Goal: Task Accomplishment & Management: Use online tool/utility

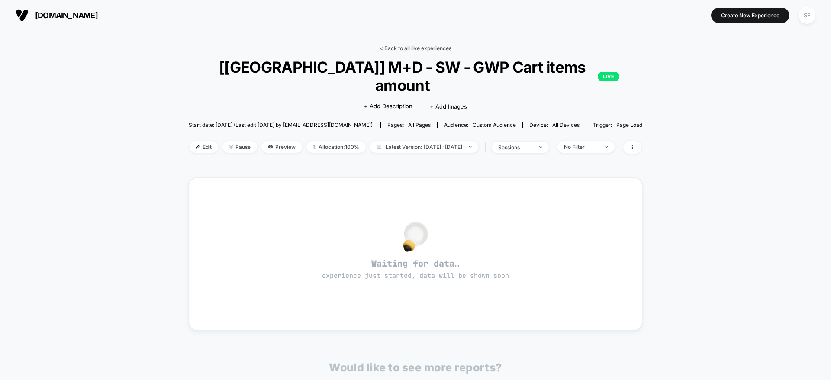
click at [397, 50] on link "< Back to all live experiences" at bounding box center [416, 48] width 72 height 6
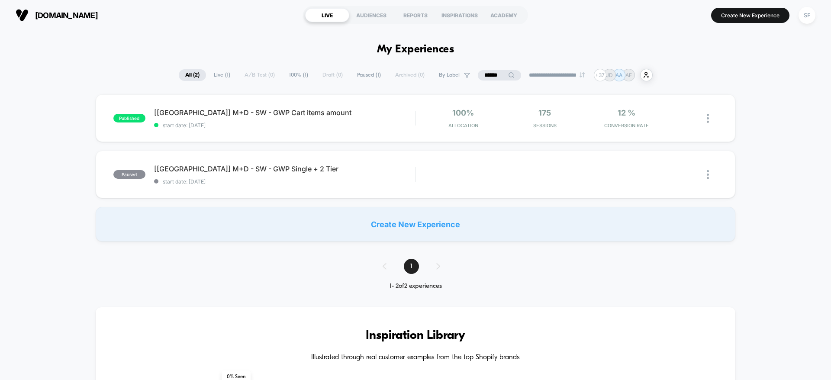
click at [495, 74] on input "******" at bounding box center [499, 75] width 43 height 10
click at [495, 74] on input "******" at bounding box center [499, 75] width 87 height 10
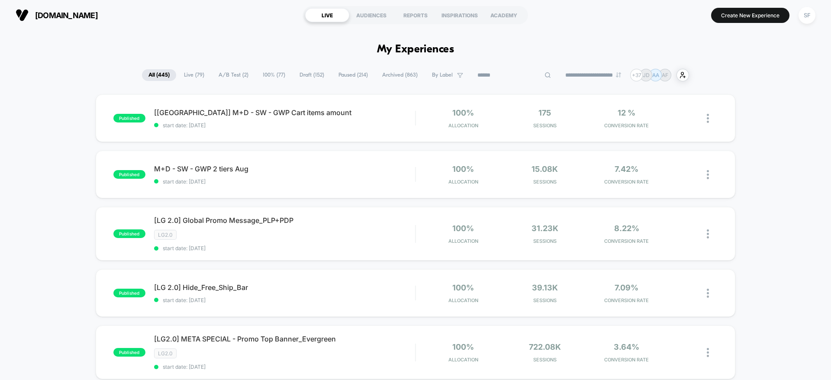
click at [495, 74] on input at bounding box center [514, 75] width 87 height 10
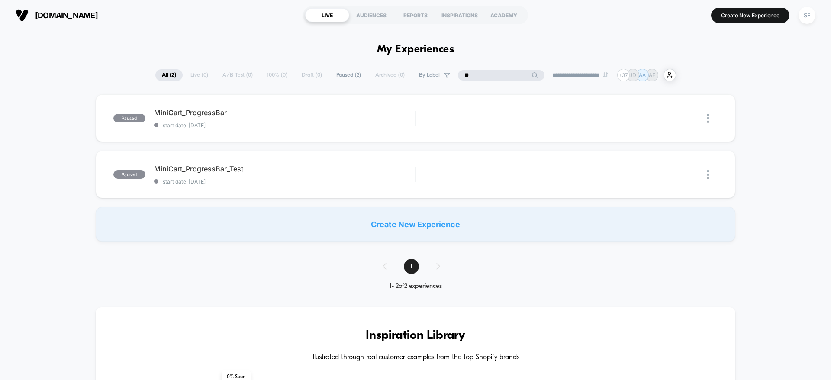
type input "*"
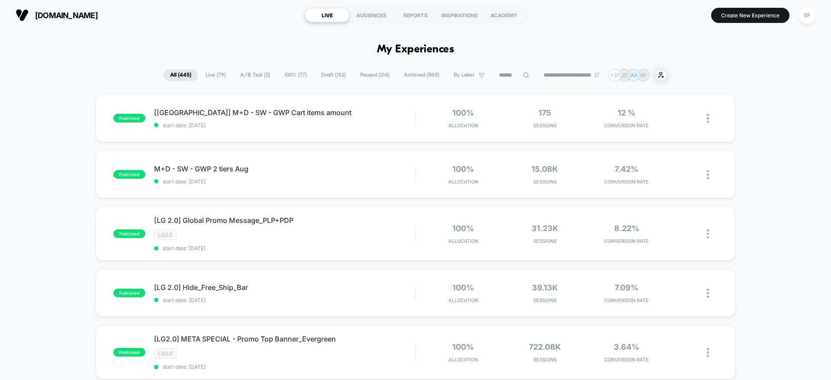
click at [234, 74] on span "A/B Test ( 2 )" at bounding box center [255, 75] width 43 height 12
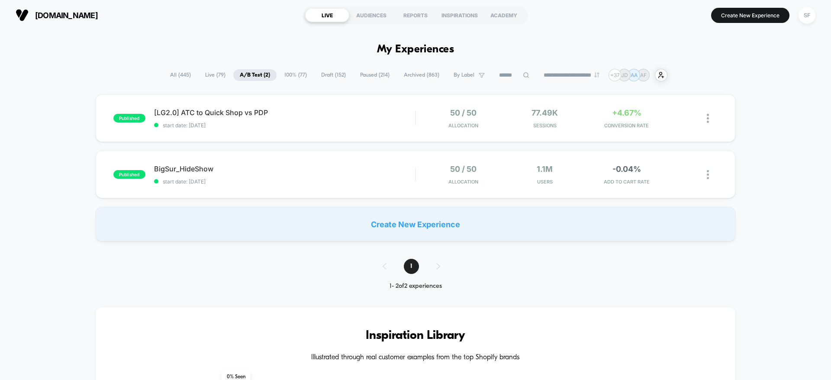
click at [290, 73] on span "100% ( 77 )" at bounding box center [296, 75] width 36 height 12
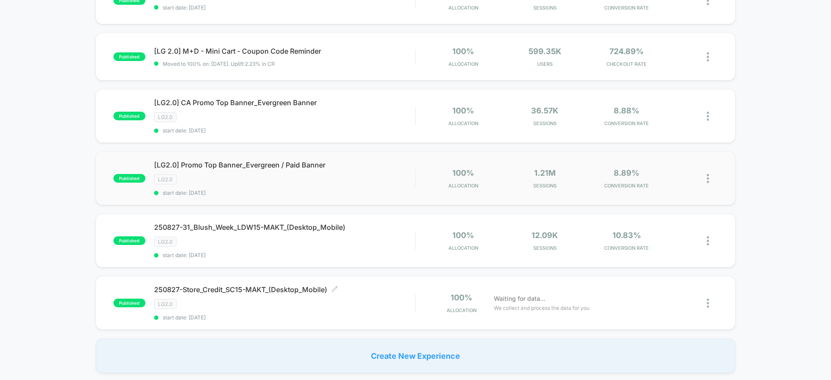
scroll to position [548, 0]
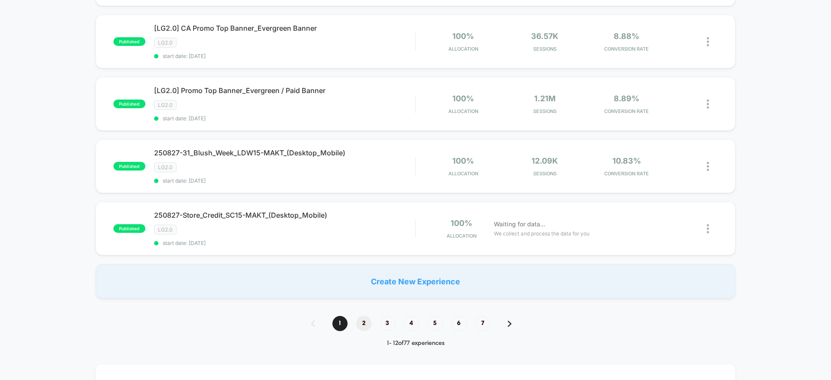
click at [367, 325] on span "2" at bounding box center [363, 323] width 15 height 15
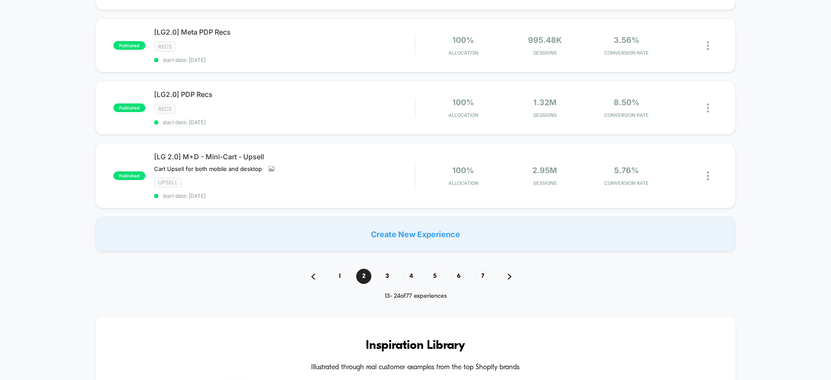
scroll to position [640, 0]
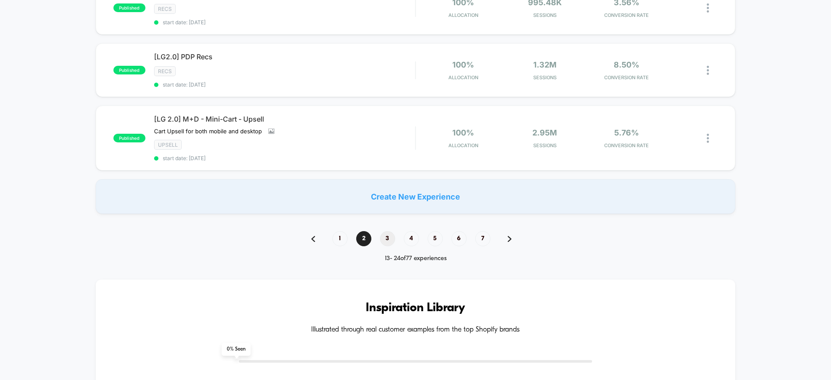
click at [383, 235] on span "3" at bounding box center [387, 238] width 15 height 15
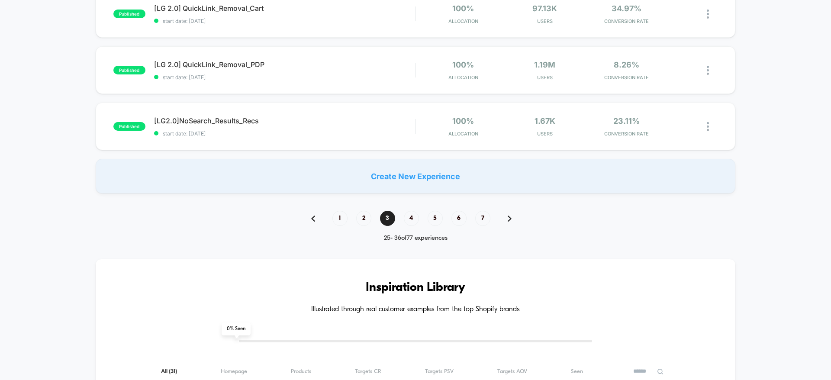
scroll to position [662, 0]
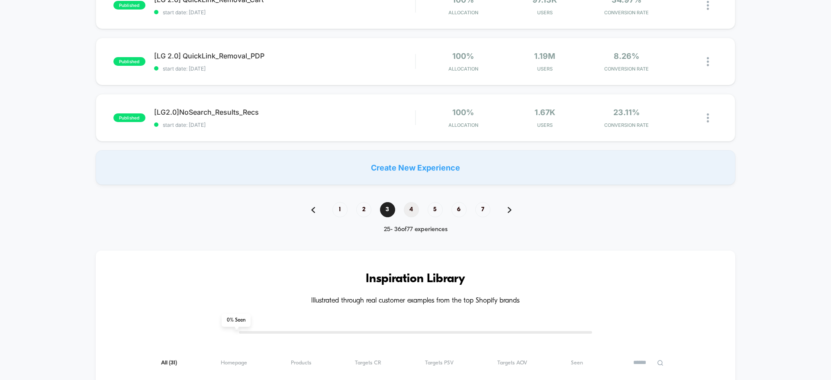
click at [413, 216] on span "4" at bounding box center [411, 209] width 15 height 15
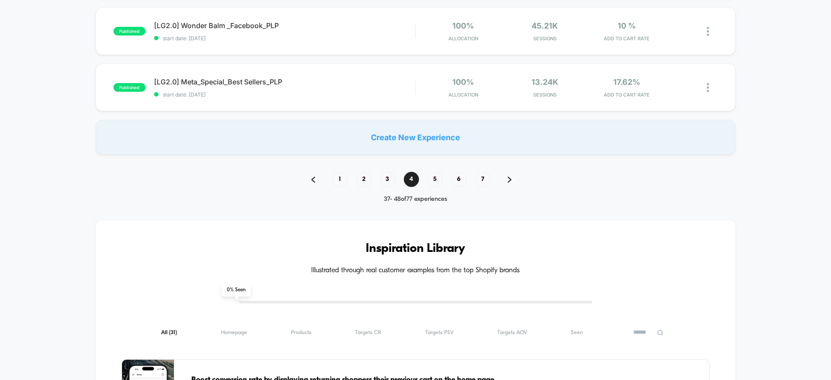
scroll to position [720, 0]
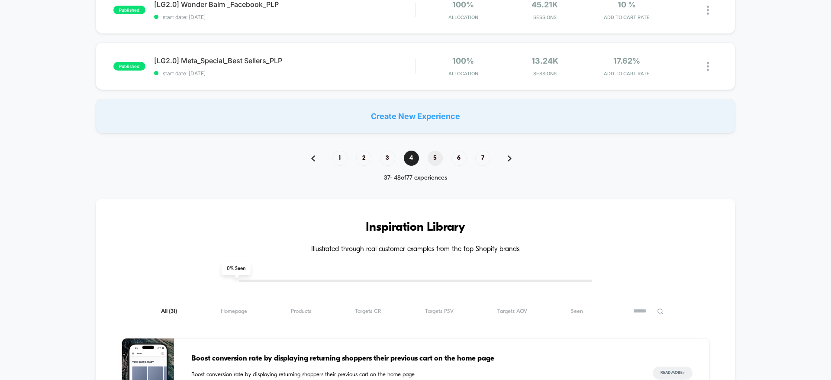
click at [439, 163] on span "5" at bounding box center [435, 158] width 15 height 15
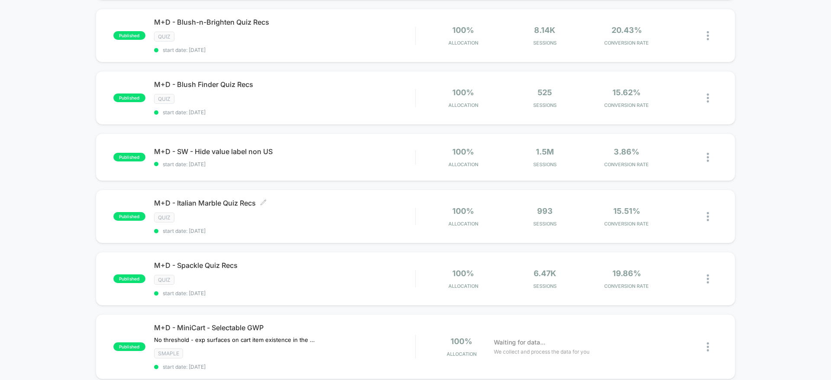
scroll to position [0, 0]
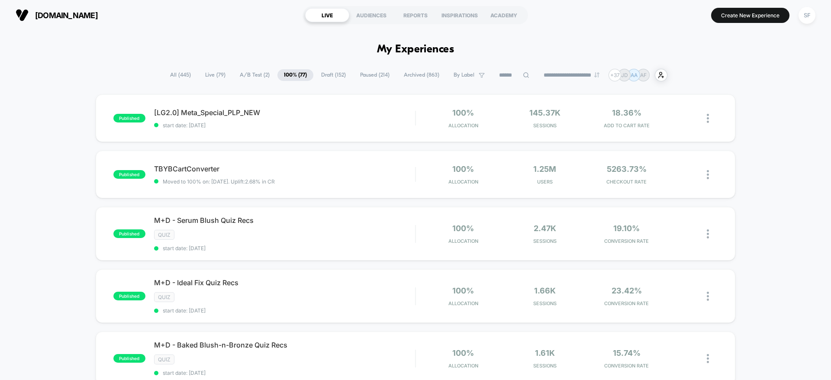
click at [217, 72] on span "Live ( 79 )" at bounding box center [215, 75] width 33 height 12
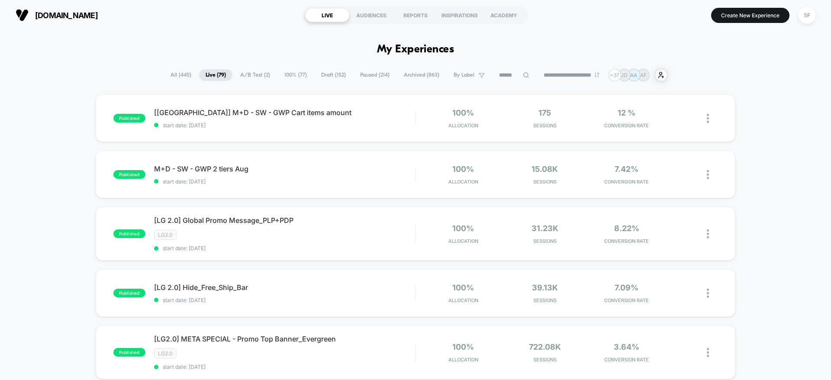
click at [182, 73] on span "All ( 445 )" at bounding box center [181, 75] width 34 height 12
click at [505, 74] on input at bounding box center [514, 75] width 43 height 10
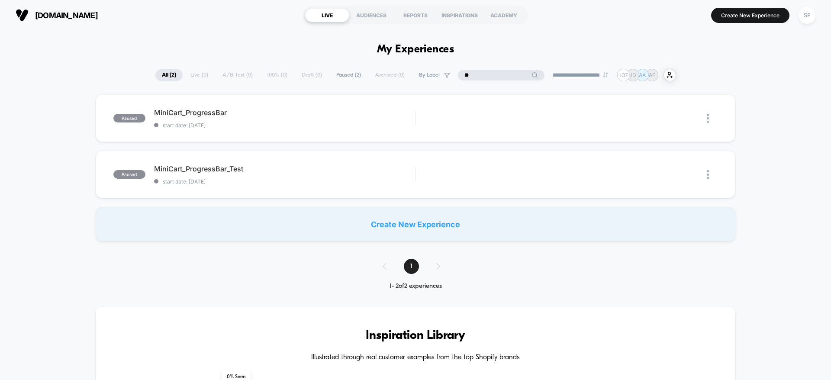
type input "*"
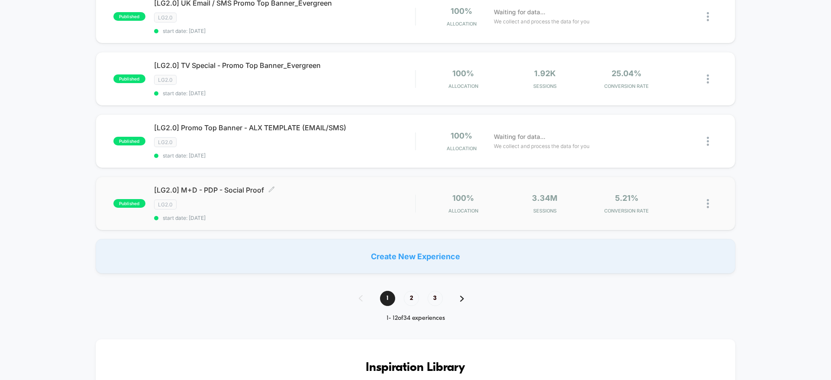
scroll to position [595, 0]
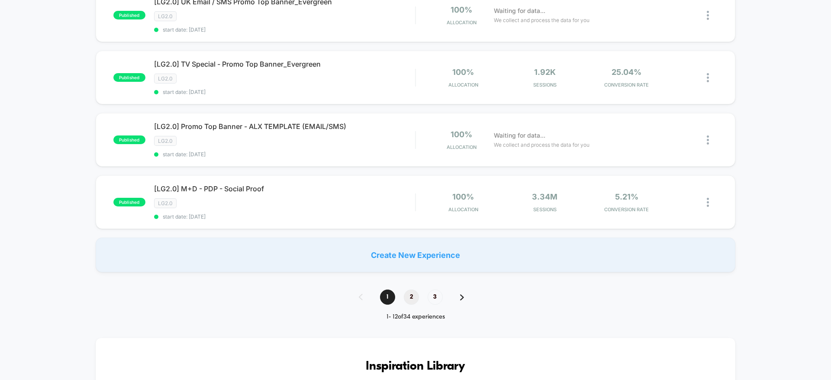
click at [405, 295] on span "2" at bounding box center [411, 297] width 15 height 15
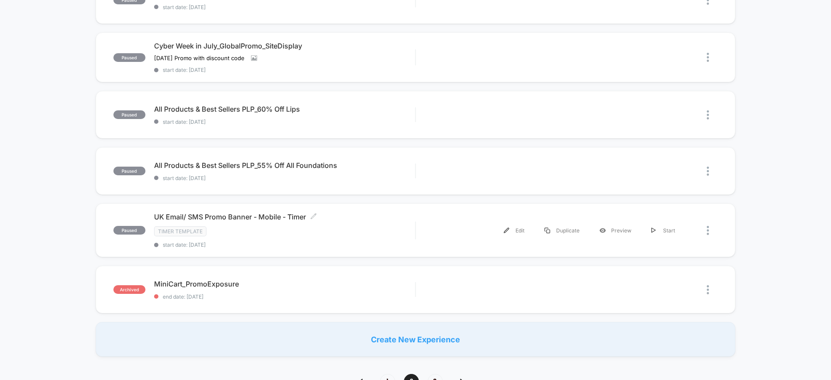
scroll to position [519, 0]
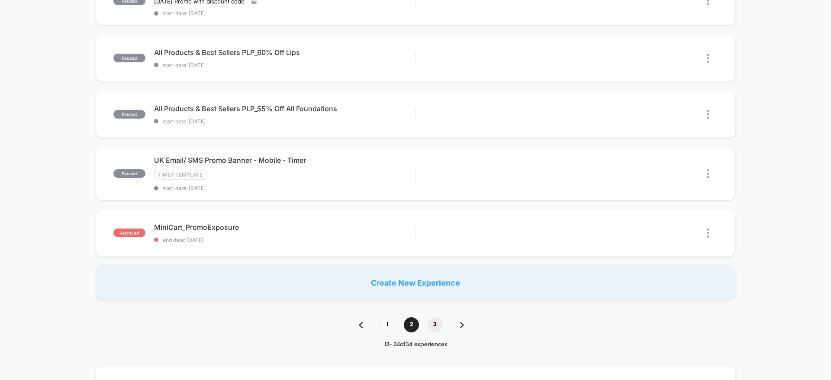
click at [436, 325] on span "3" at bounding box center [435, 324] width 15 height 15
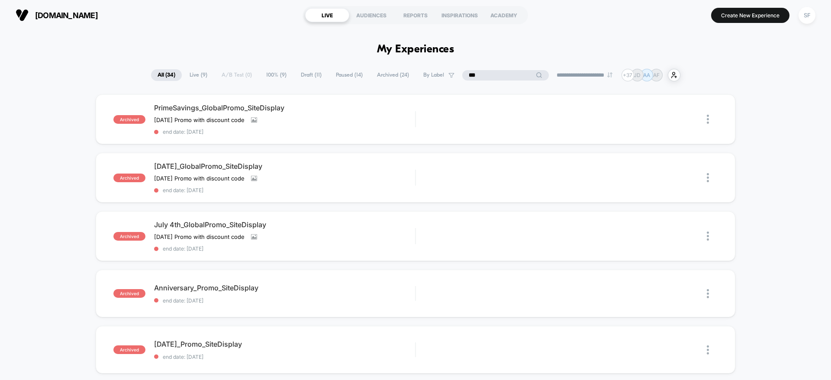
click at [501, 75] on input "***" at bounding box center [505, 75] width 87 height 10
type input "*"
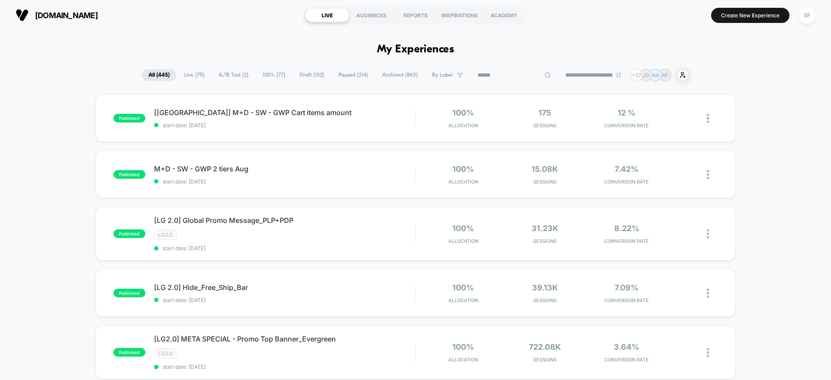
click at [486, 80] on input at bounding box center [514, 75] width 87 height 10
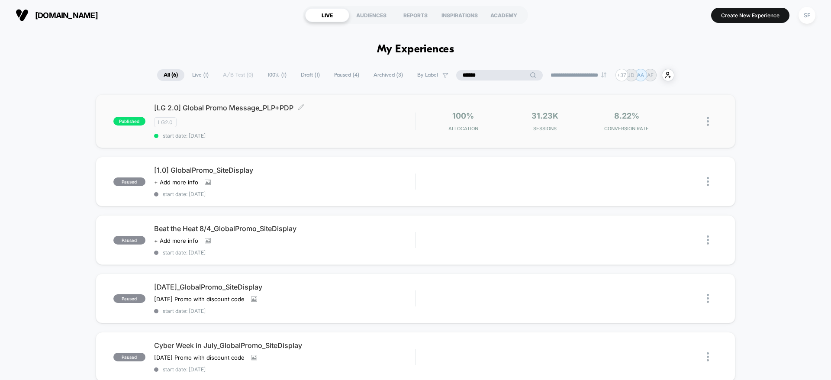
type input "******"
click at [344, 112] on div "[LG 2.0] Global Promo Message_PLP+PDP Click to edit experience details Click to…" at bounding box center [284, 121] width 261 height 36
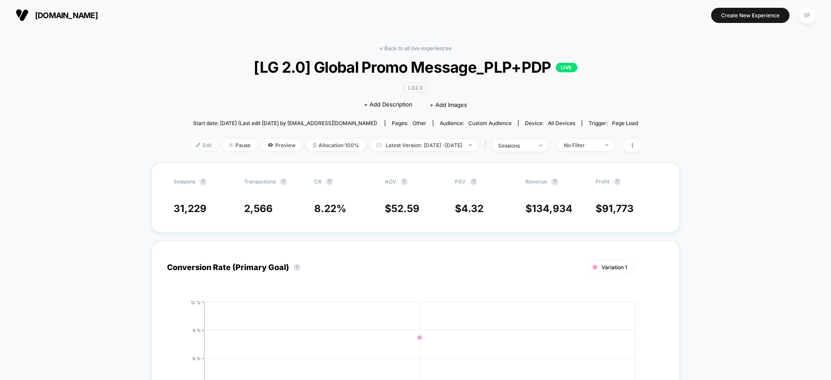
click at [190, 146] on span "Edit" at bounding box center [204, 145] width 29 height 12
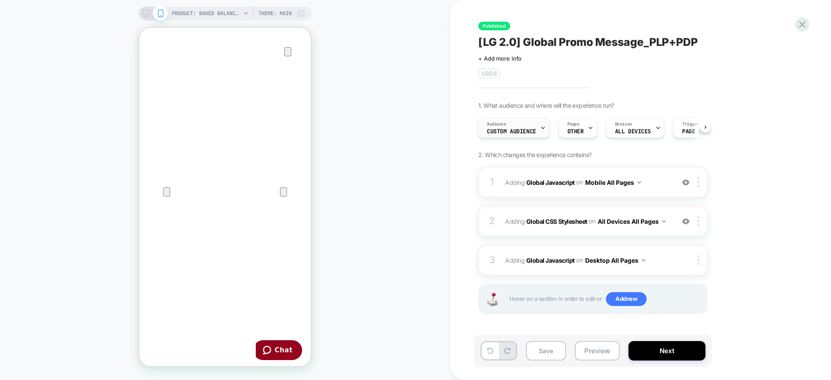
click at [523, 129] on span "Custom Audience" at bounding box center [511, 132] width 49 height 6
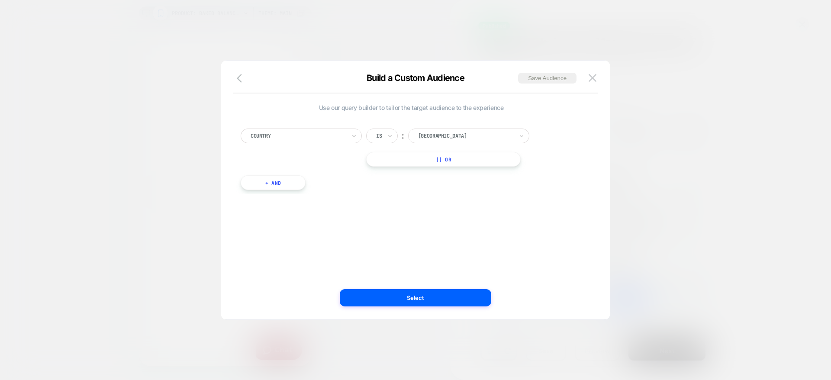
click at [287, 184] on button "+ And" at bounding box center [273, 182] width 65 height 15
click at [369, 192] on div "Predefined Audience" at bounding box center [322, 191] width 121 height 15
type input "*****"
click at [290, 254] on div "Country" at bounding box center [327, 256] width 113 height 14
click at [408, 190] on div "Is" at bounding box center [404, 191] width 32 height 15
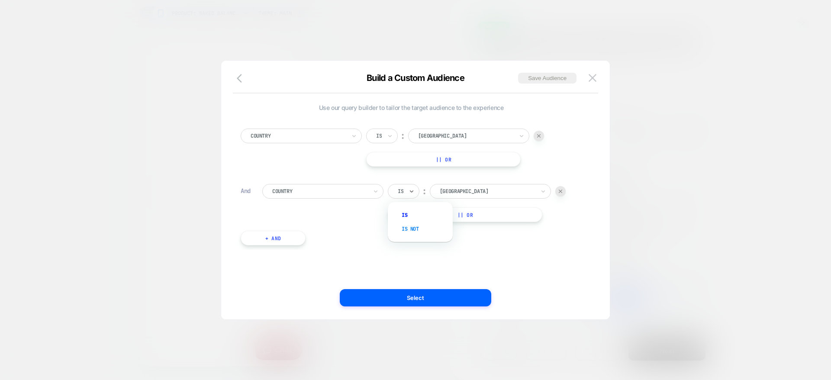
click at [414, 226] on div "Is not" at bounding box center [425, 229] width 56 height 14
click at [492, 178] on div "Country Is ︰ [GEOGRAPHIC_DATA] || Or And Country option Is not, selected. Selec…" at bounding box center [411, 183] width 350 height 134
click at [498, 194] on div at bounding box center [498, 191] width 95 height 8
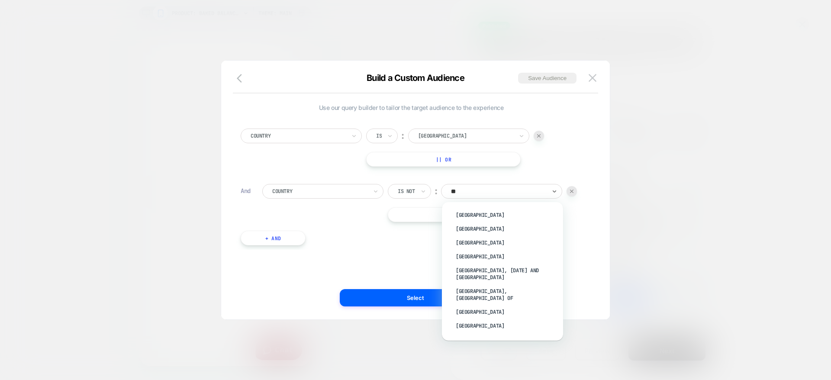
type input "***"
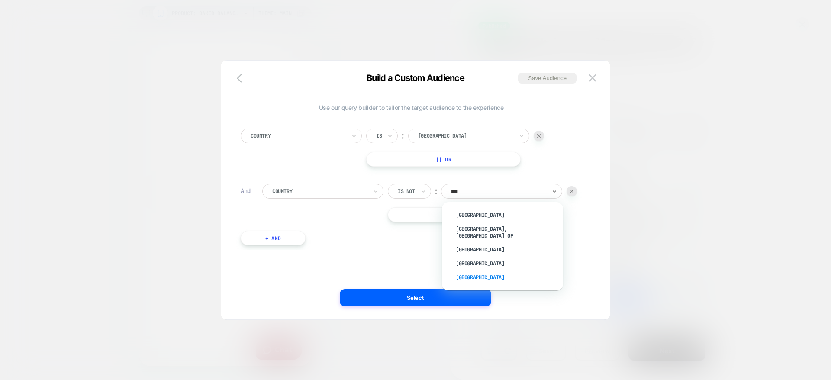
click at [497, 271] on div "[GEOGRAPHIC_DATA]" at bounding box center [507, 278] width 113 height 14
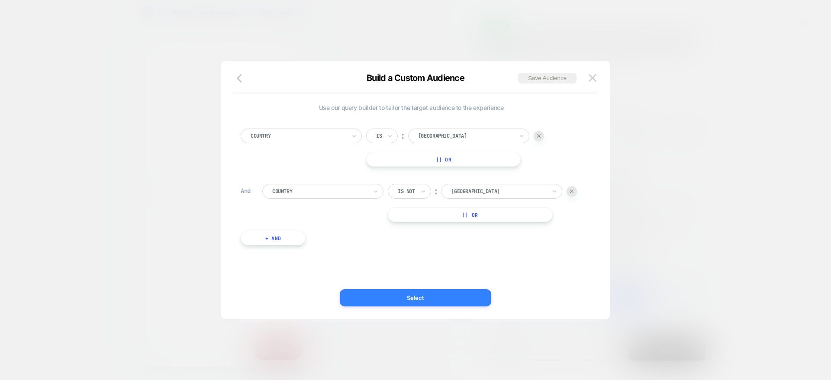
click at [367, 300] on button "Select" at bounding box center [416, 297] width 152 height 17
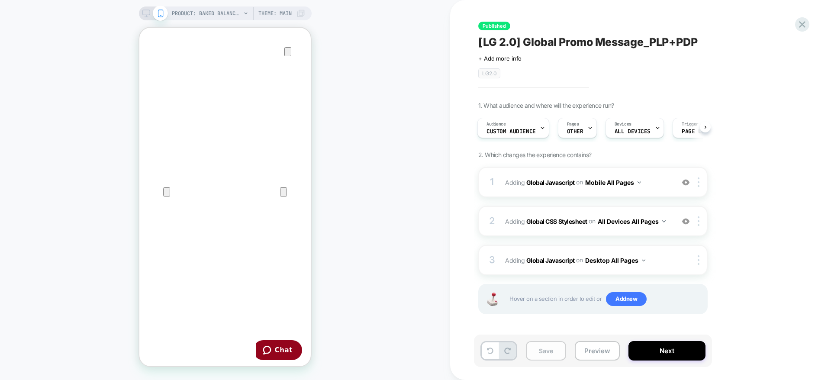
click at [553, 353] on button "Save" at bounding box center [546, 350] width 40 height 19
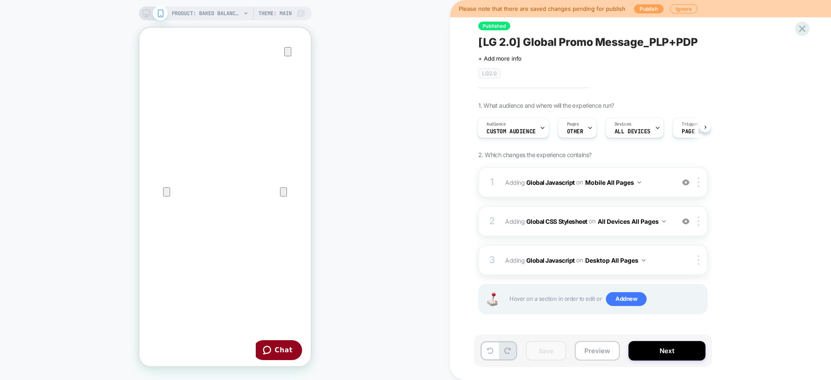
click at [642, 10] on button "Publish" at bounding box center [648, 8] width 29 height 9
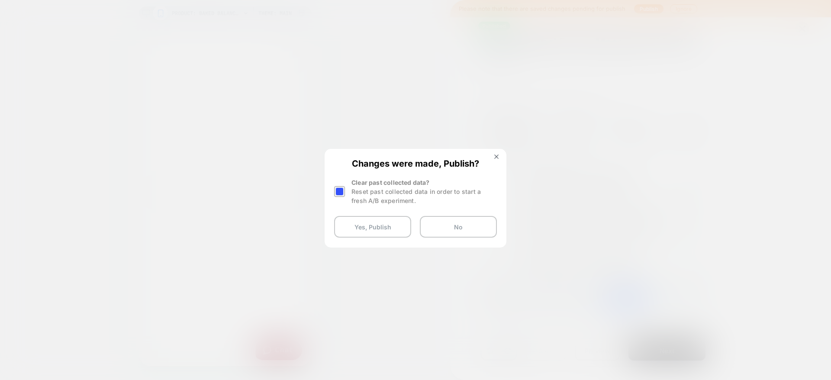
click at [339, 191] on div at bounding box center [339, 191] width 11 height 11
click at [362, 236] on button "Yes, Publish" at bounding box center [372, 227] width 77 height 22
